Goal: Navigation & Orientation: Find specific page/section

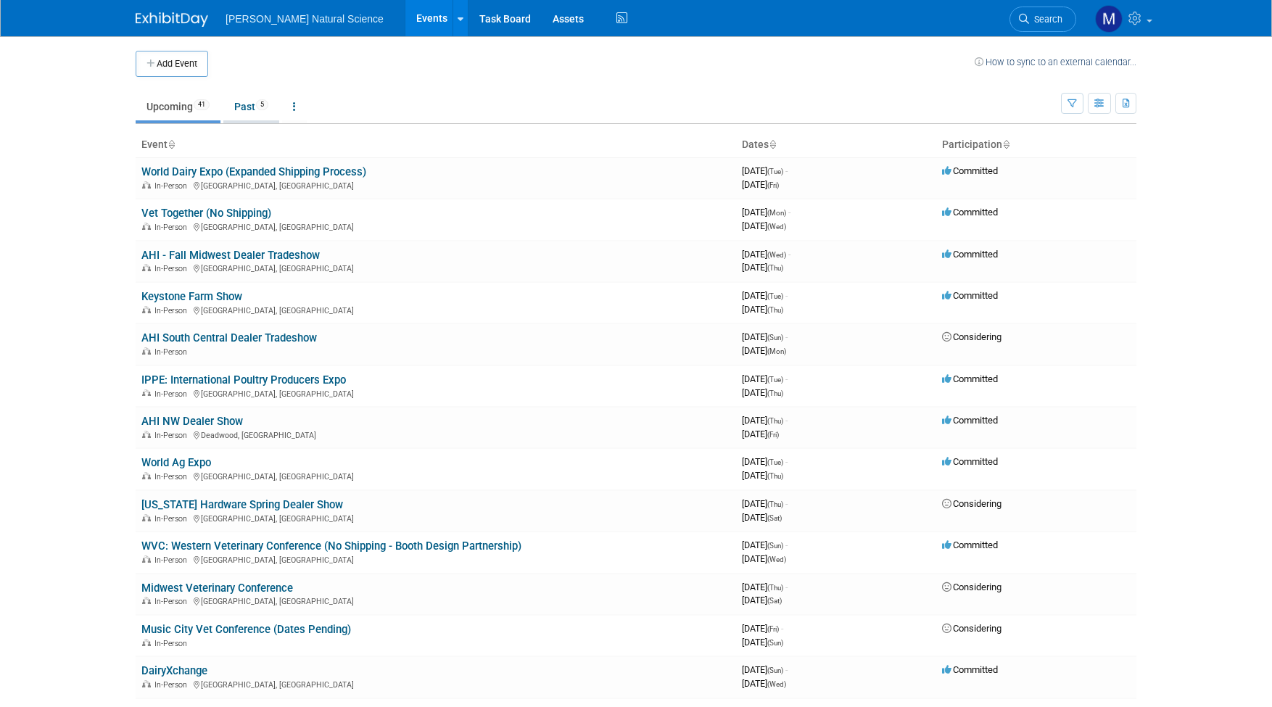
click at [254, 96] on link "Past 5" at bounding box center [251, 107] width 56 height 28
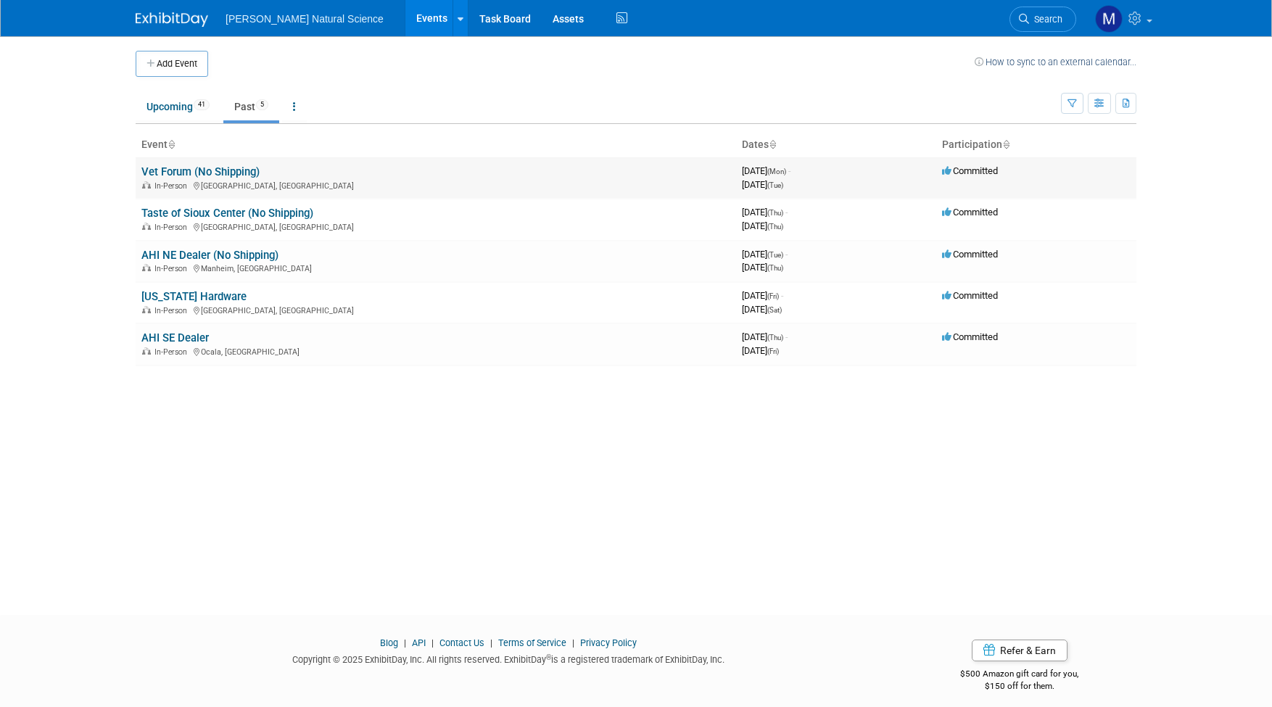
click at [208, 168] on link "Vet Forum (No Shipping)" at bounding box center [200, 171] width 118 height 13
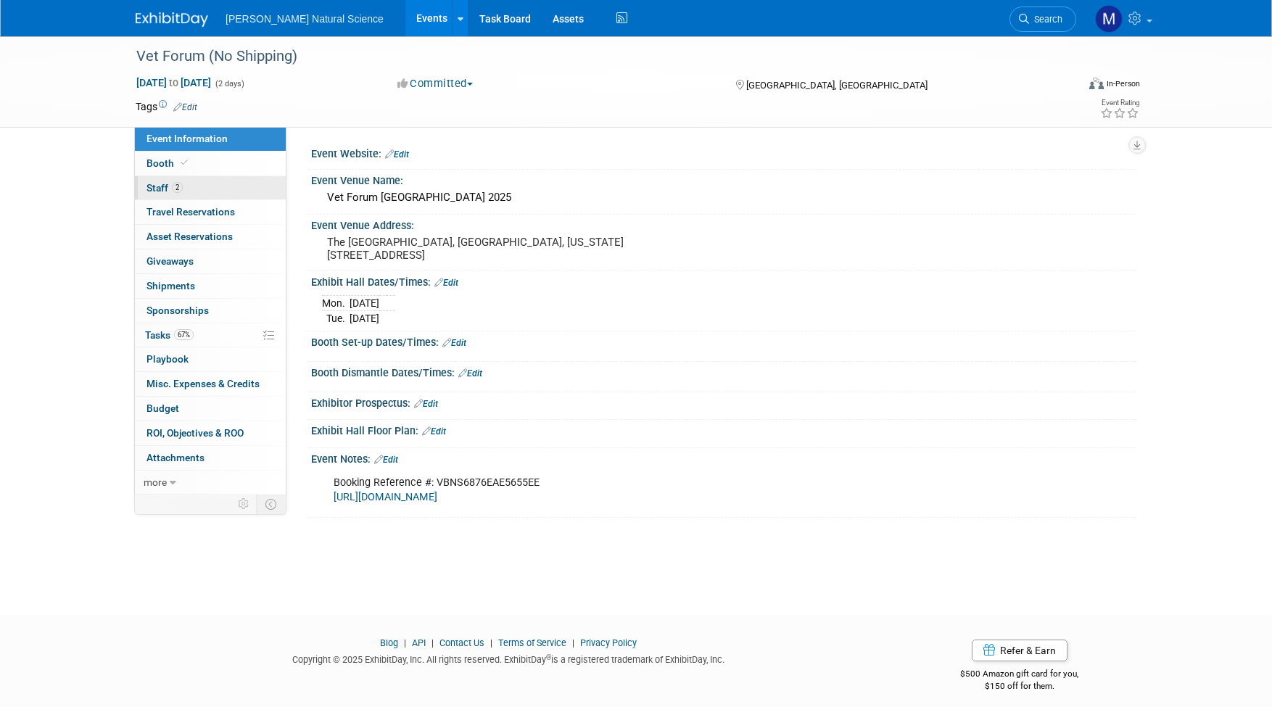
click at [168, 194] on link "2 Staff 2" at bounding box center [210, 188] width 151 height 24
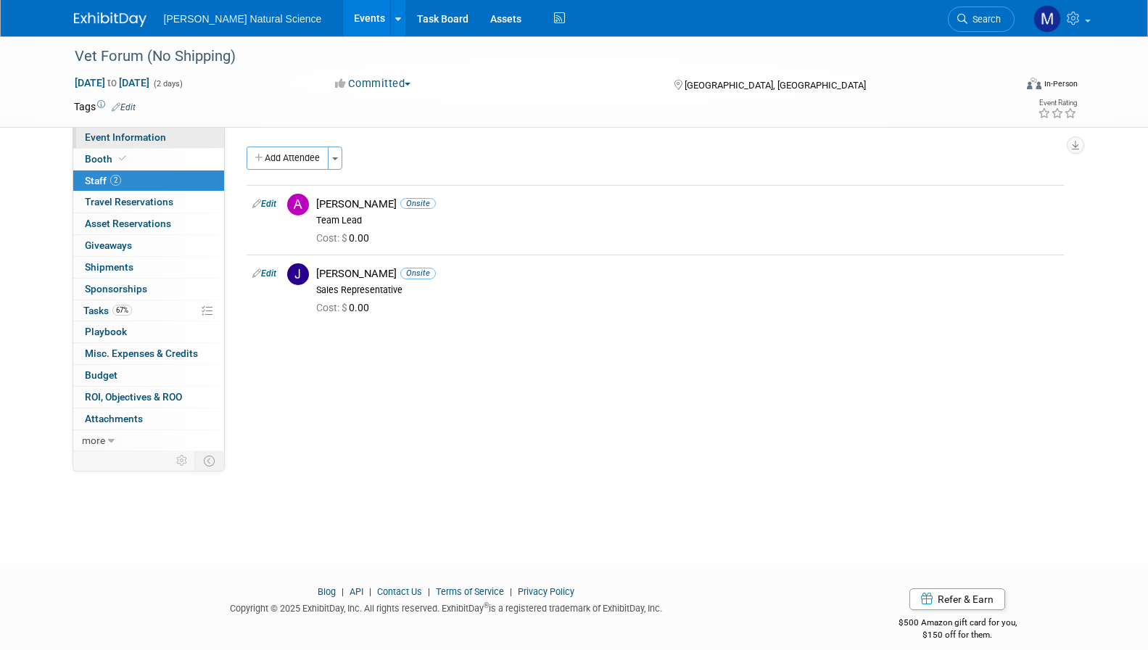
click at [136, 141] on span "Event Information" at bounding box center [125, 137] width 81 height 12
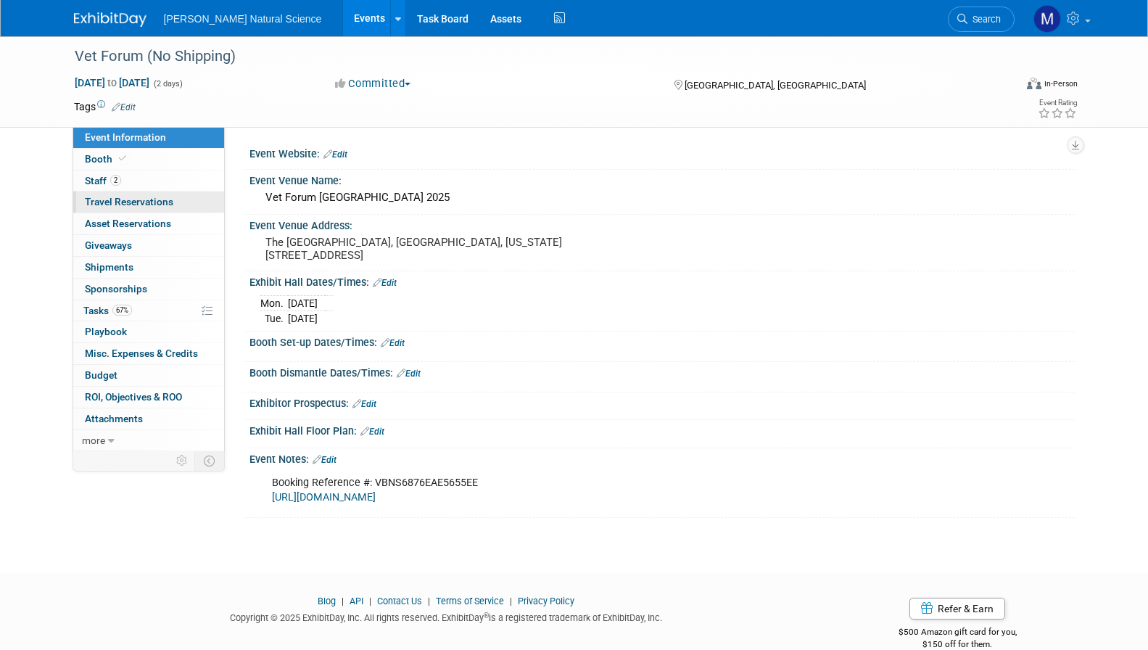
click at [136, 198] on span "Travel Reservations 0" at bounding box center [129, 202] width 88 height 12
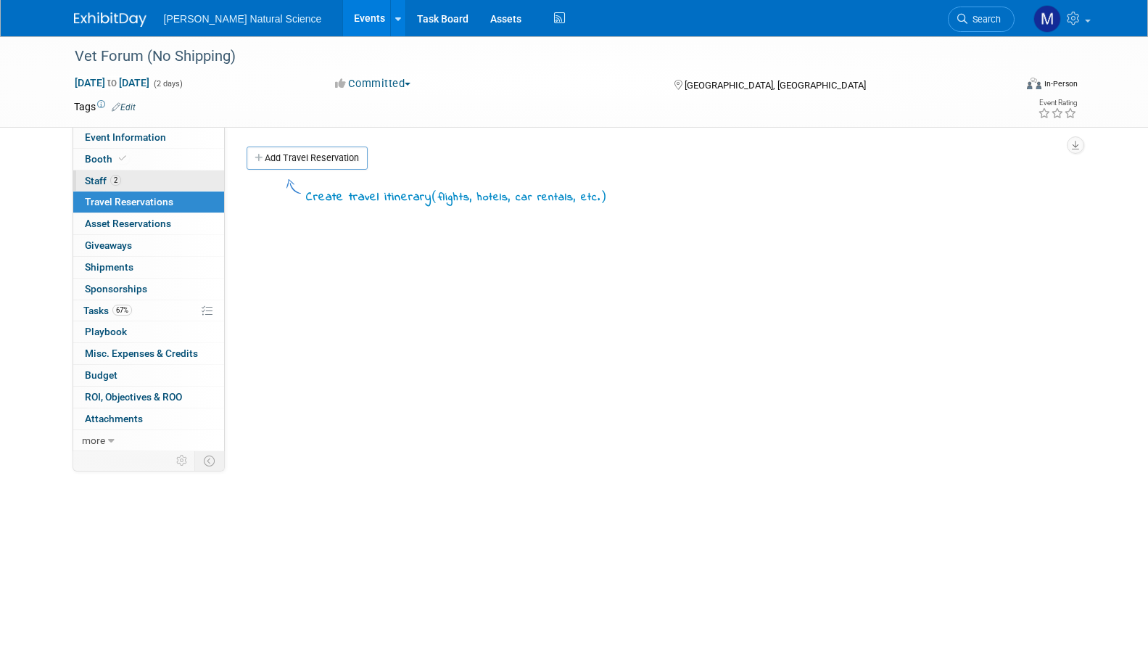
click at [142, 182] on link "2 Staff 2" at bounding box center [148, 180] width 151 height 21
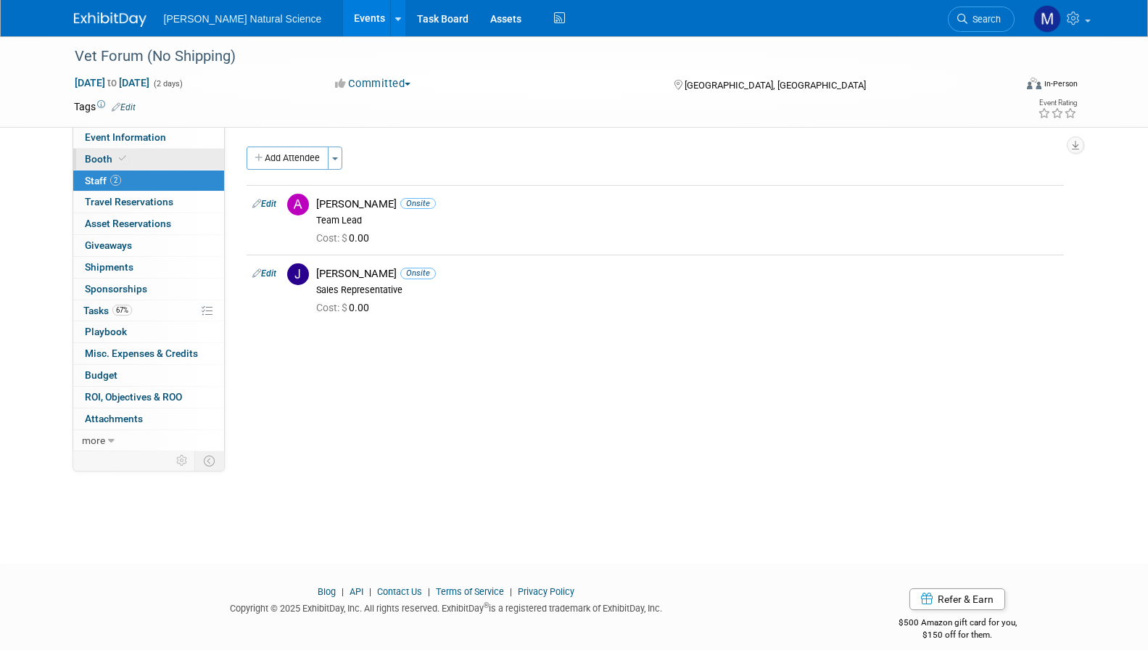
click at [140, 163] on link "Booth" at bounding box center [148, 159] width 151 height 21
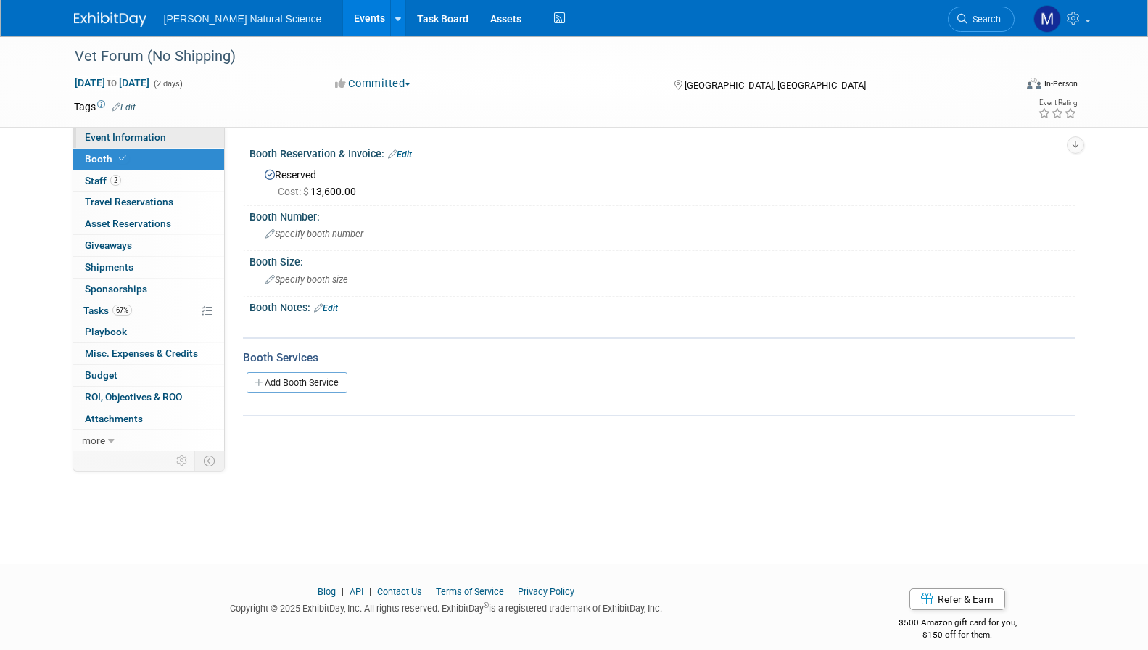
click at [158, 138] on span "Event Information" at bounding box center [125, 137] width 81 height 12
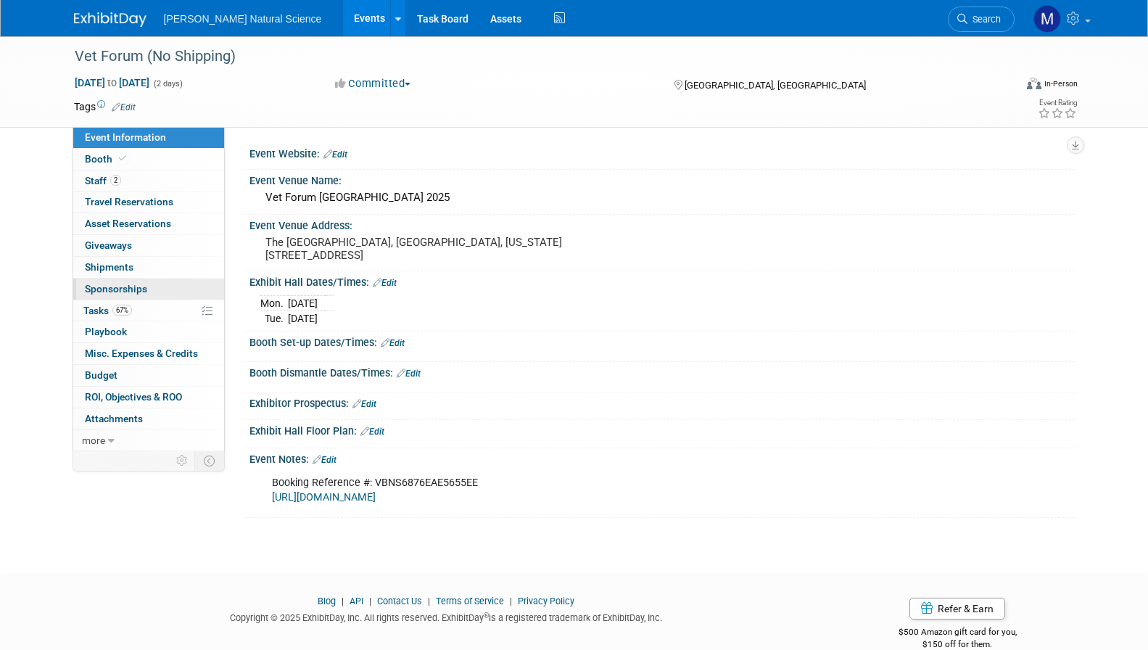
click at [159, 295] on link "0 Sponsorships 0" at bounding box center [148, 289] width 151 height 21
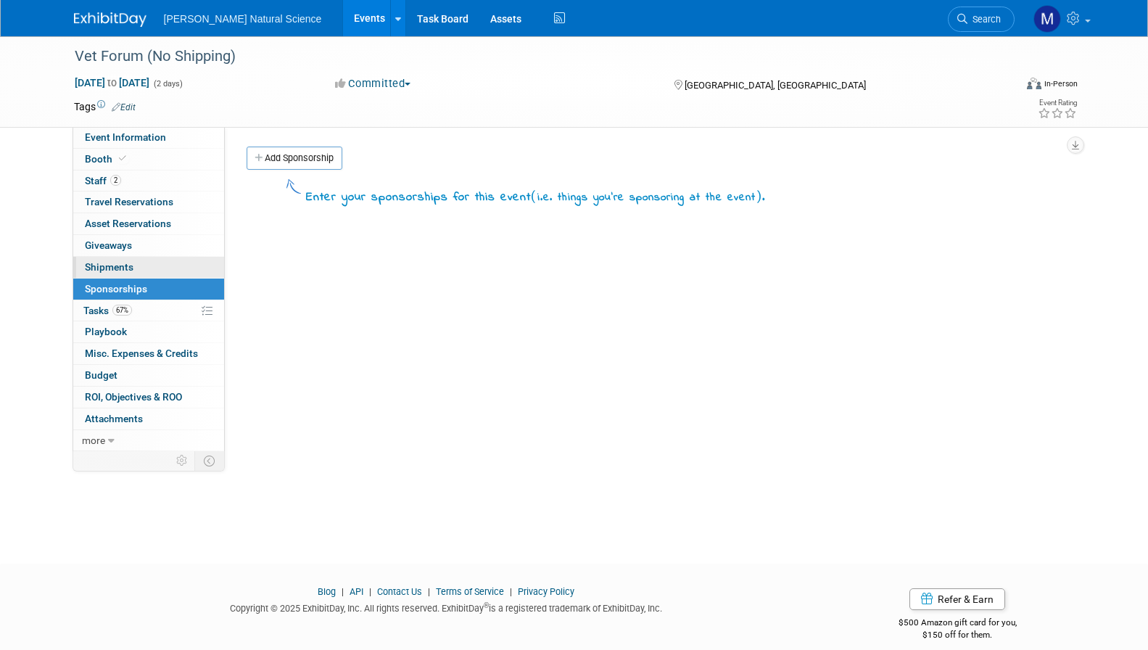
click at [154, 274] on link "0 Shipments 0" at bounding box center [148, 267] width 151 height 21
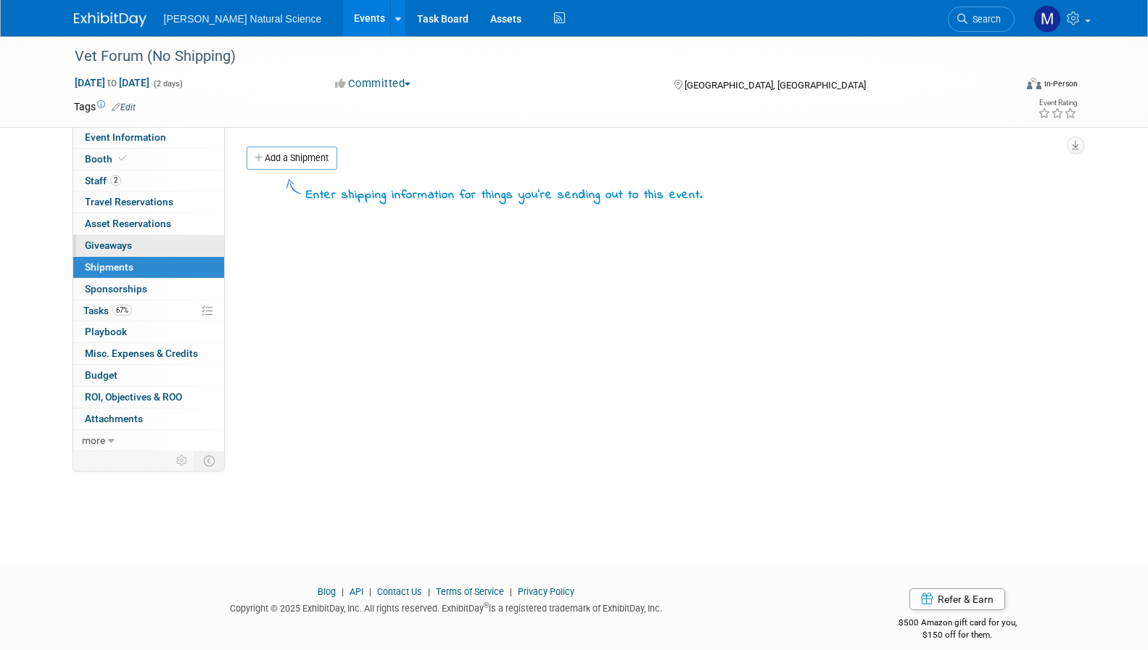
click at [152, 252] on link "0 Giveaways 0" at bounding box center [148, 245] width 151 height 21
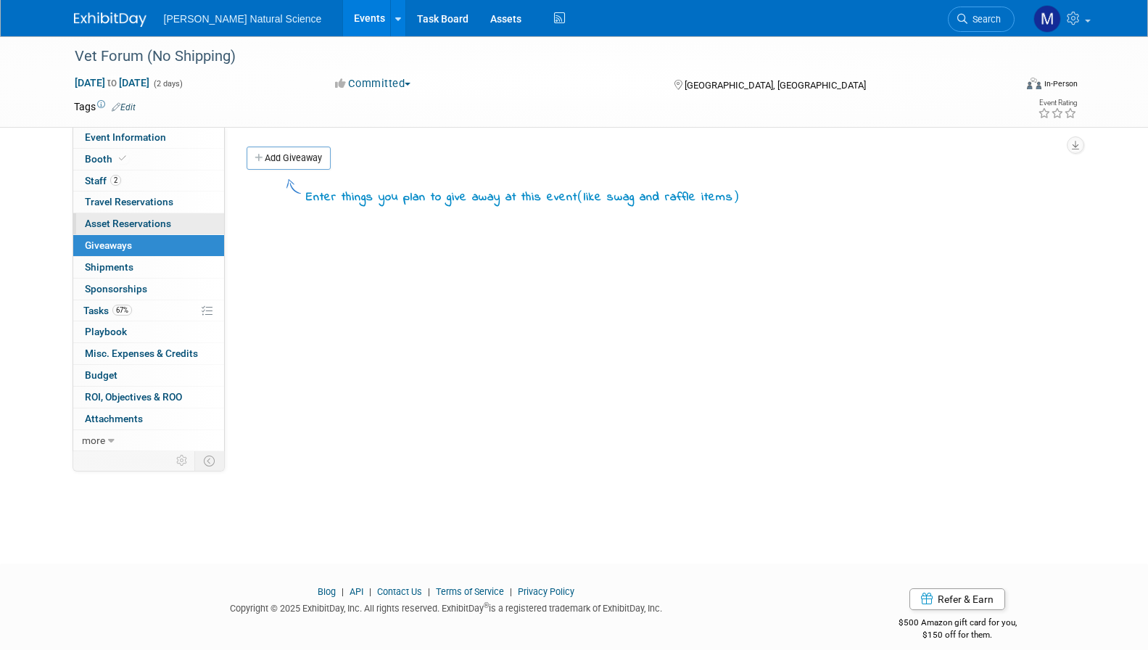
click at [165, 228] on span "Asset Reservations 0" at bounding box center [128, 224] width 86 height 12
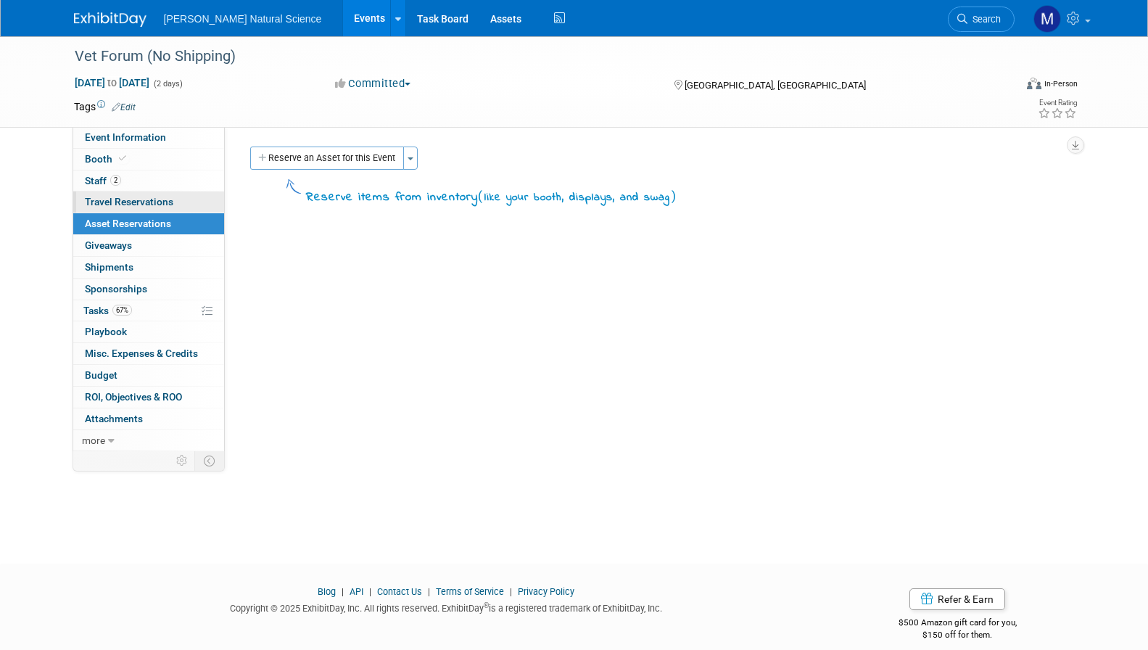
click at [168, 208] on link "0 Travel Reservations 0" at bounding box center [148, 202] width 151 height 21
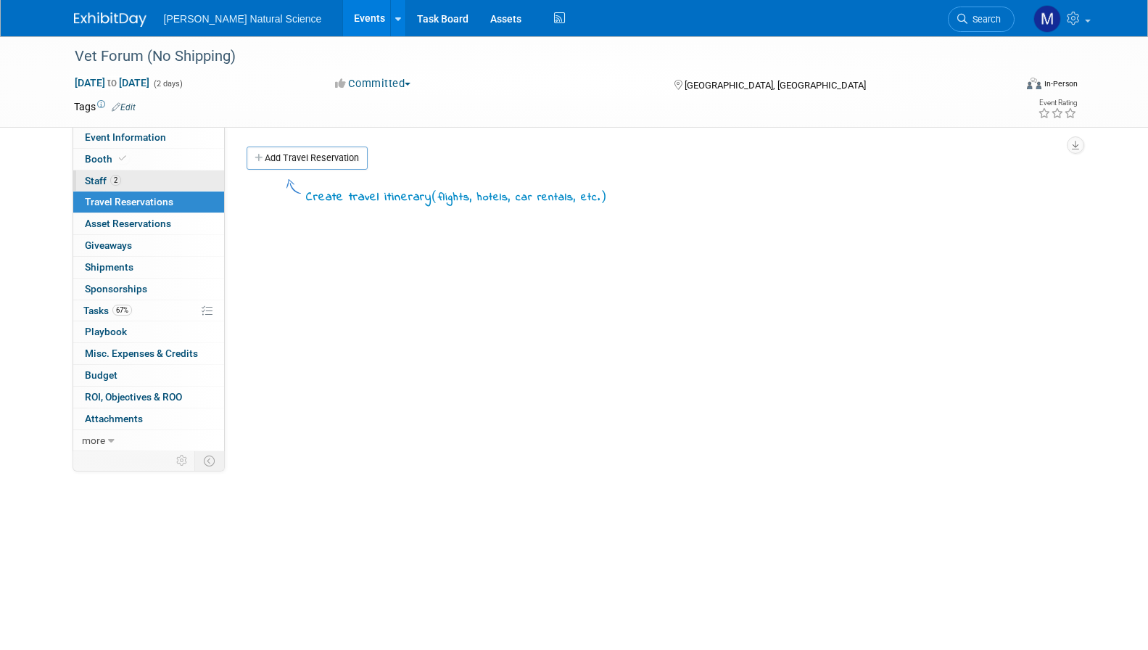
click at [167, 182] on link "2 Staff 2" at bounding box center [148, 180] width 151 height 21
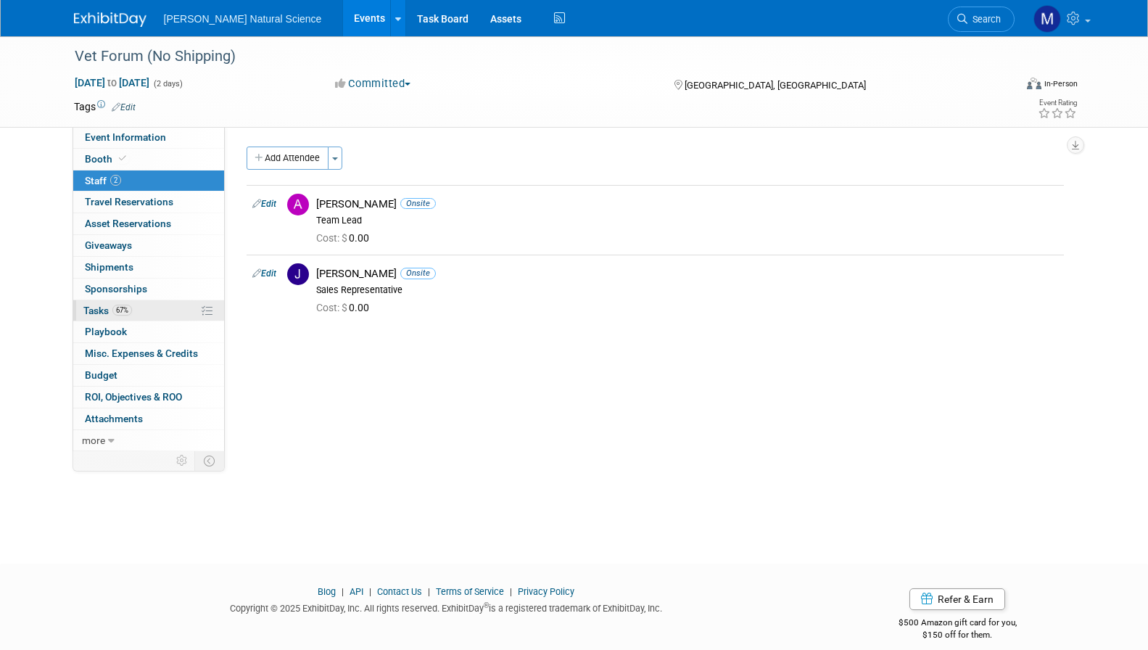
click at [144, 302] on link "67% Tasks 67%" at bounding box center [148, 310] width 151 height 21
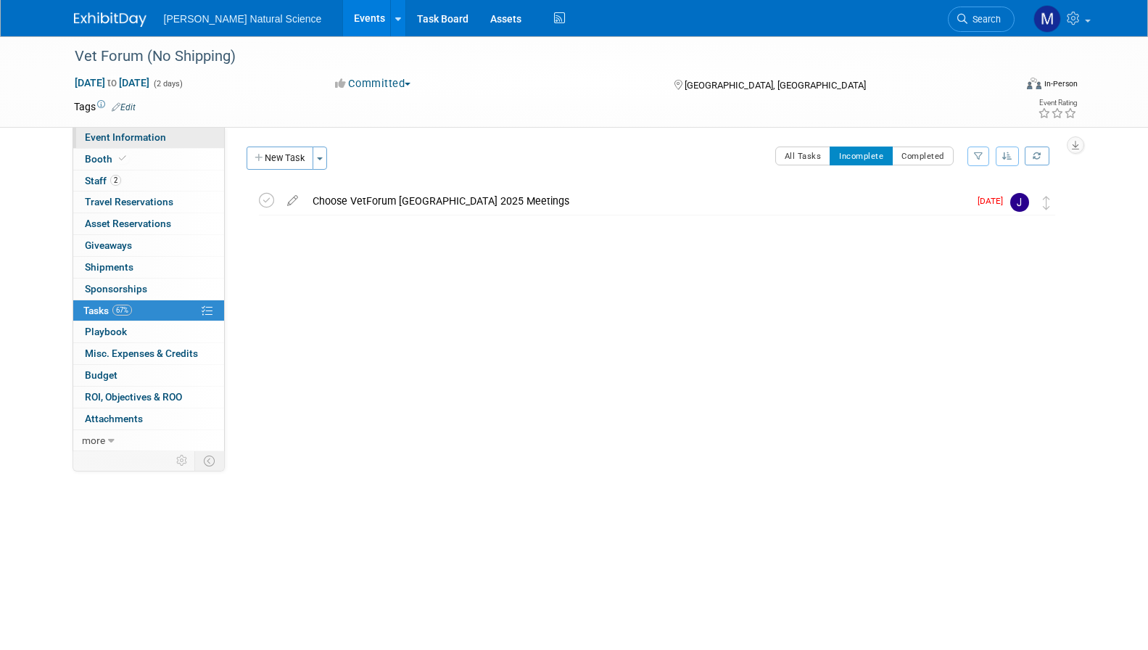
click at [151, 138] on span "Event Information" at bounding box center [125, 137] width 81 height 12
